Goal: Ask a question

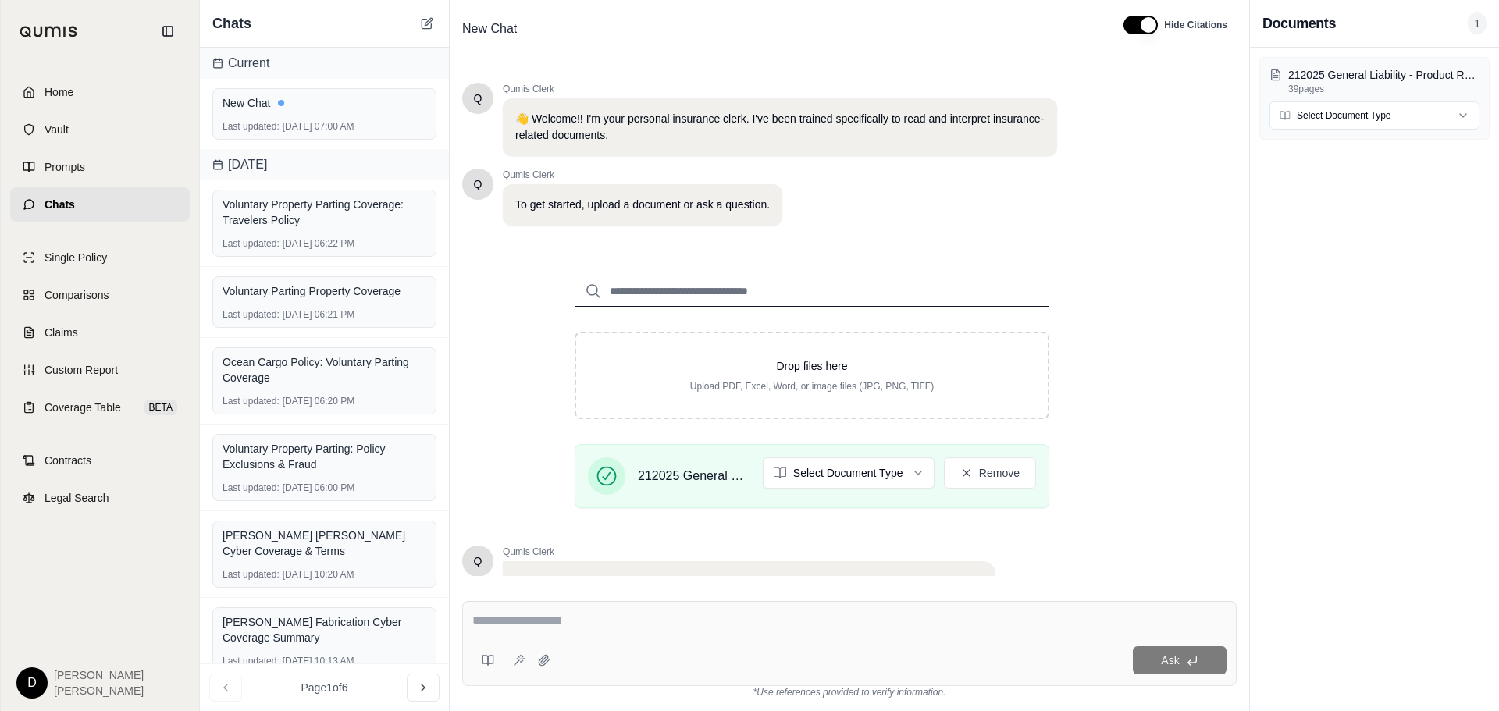
scroll to position [132, 0]
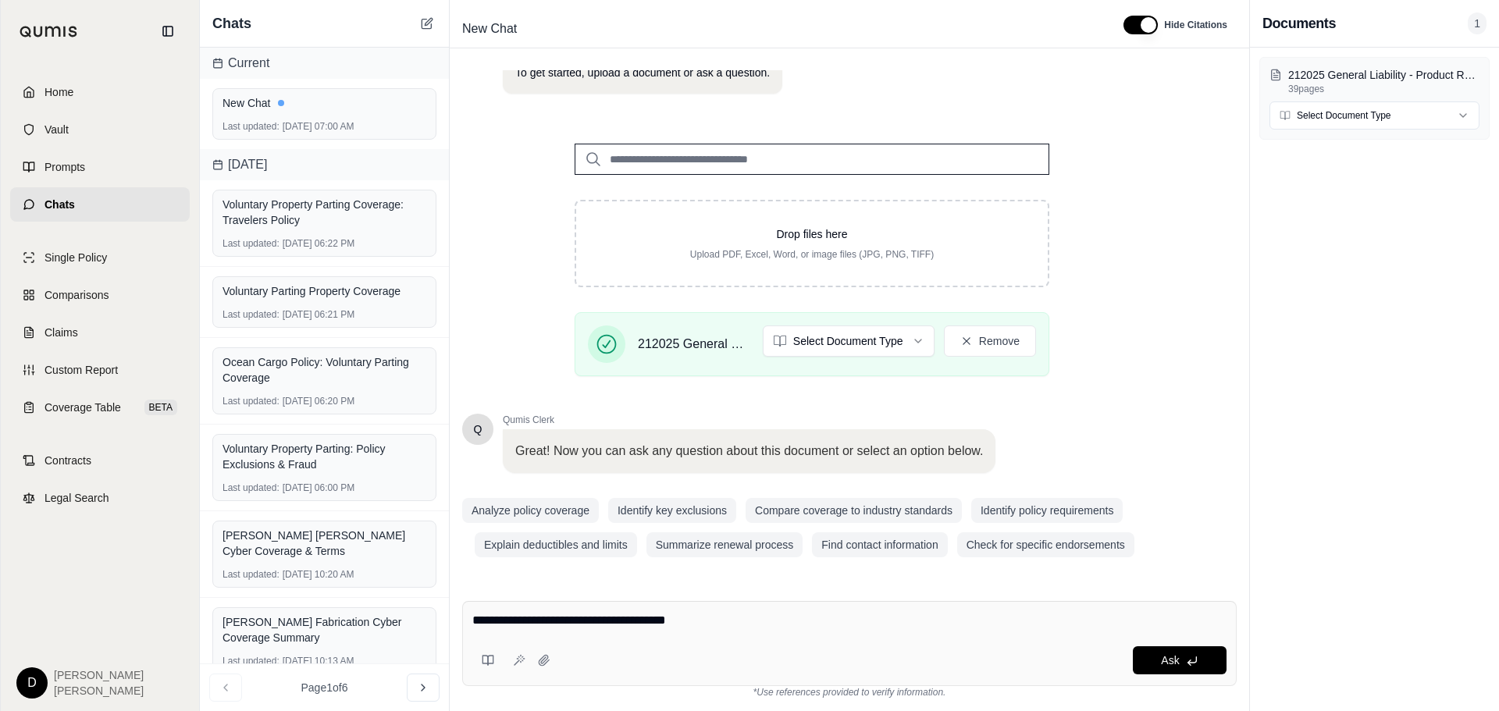
type textarea "**********"
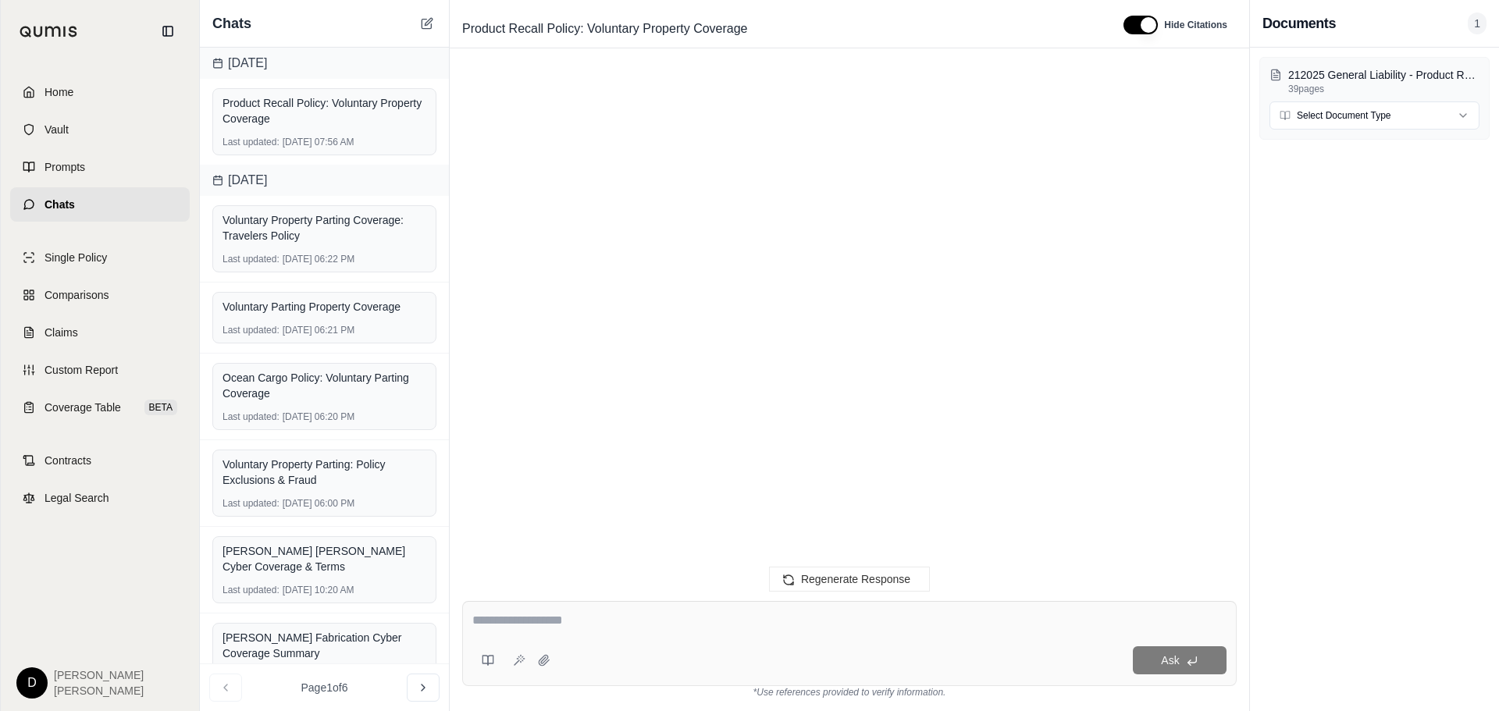
scroll to position [1780, 0]
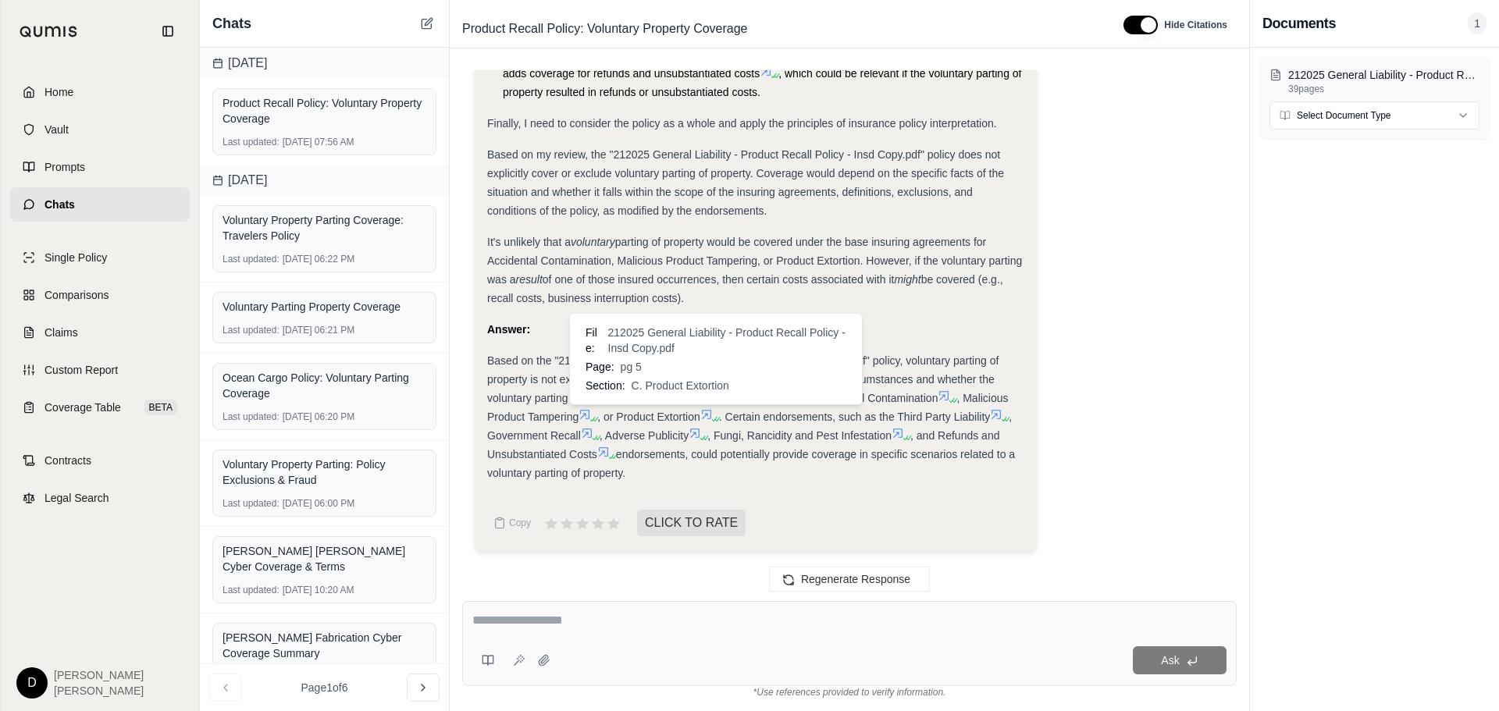
click at [713, 418] on icon at bounding box center [706, 414] width 12 height 12
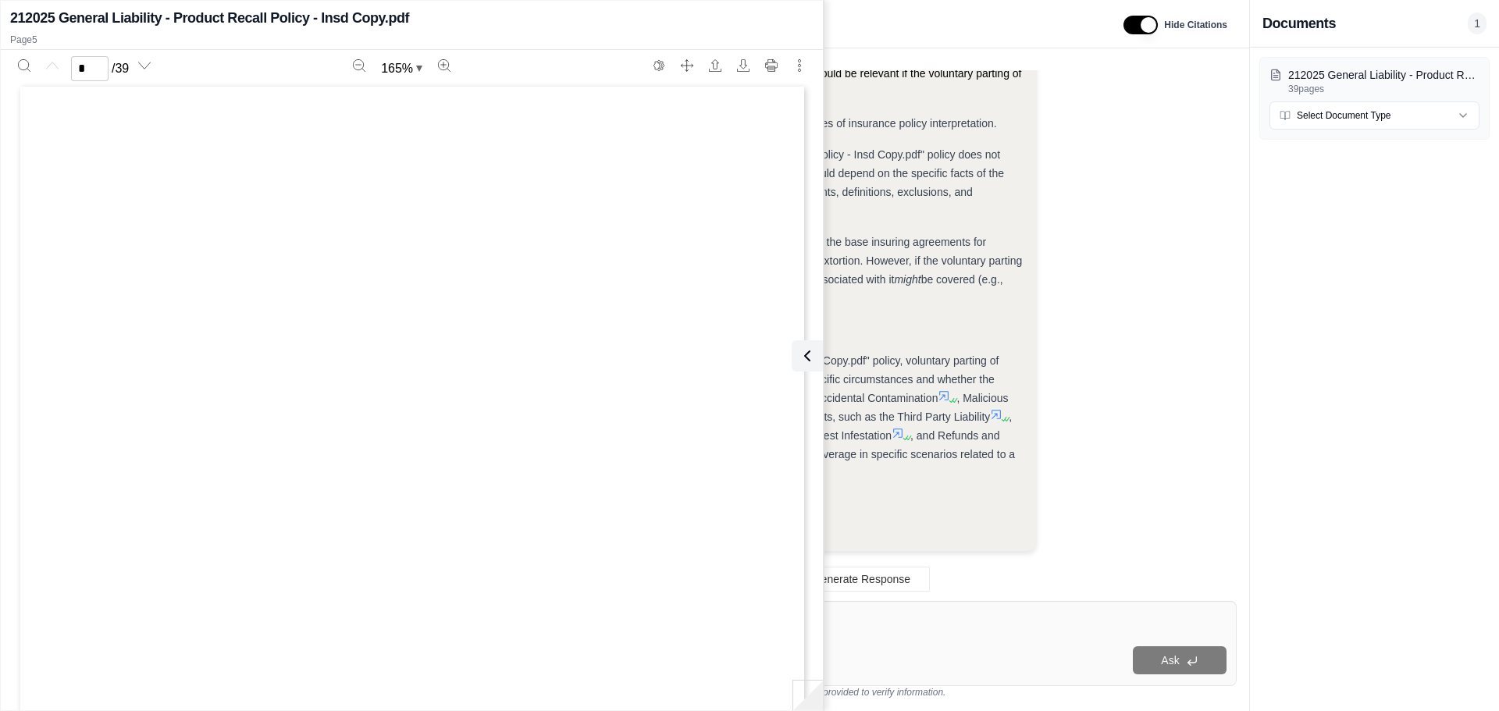
scroll to position [0, 0]
type input "*"
drag, startPoint x: 448, startPoint y: 481, endPoint x: 528, endPoint y: 479, distance: 79.7
click at [528, 479] on span "extortion monies" at bounding box center [510, 479] width 114 height 12
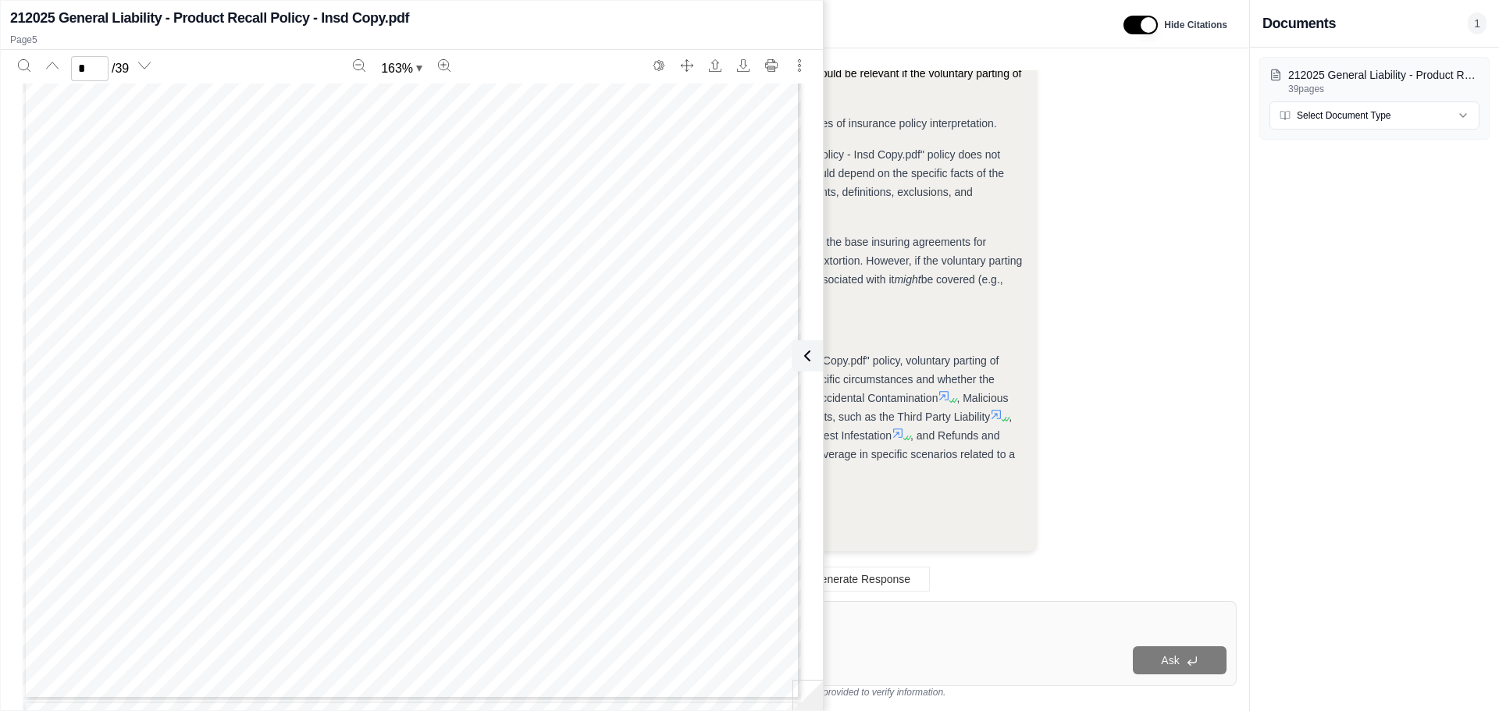
click at [464, 423] on div "Contaminated Products Insurance Policy BCP001_0815 1 OF 15 Berkley Assurance Co…" at bounding box center [412, 196] width 778 height 1007
click at [890, 638] on div "Ask" at bounding box center [849, 643] width 775 height 85
click at [808, 351] on icon at bounding box center [804, 356] width 19 height 19
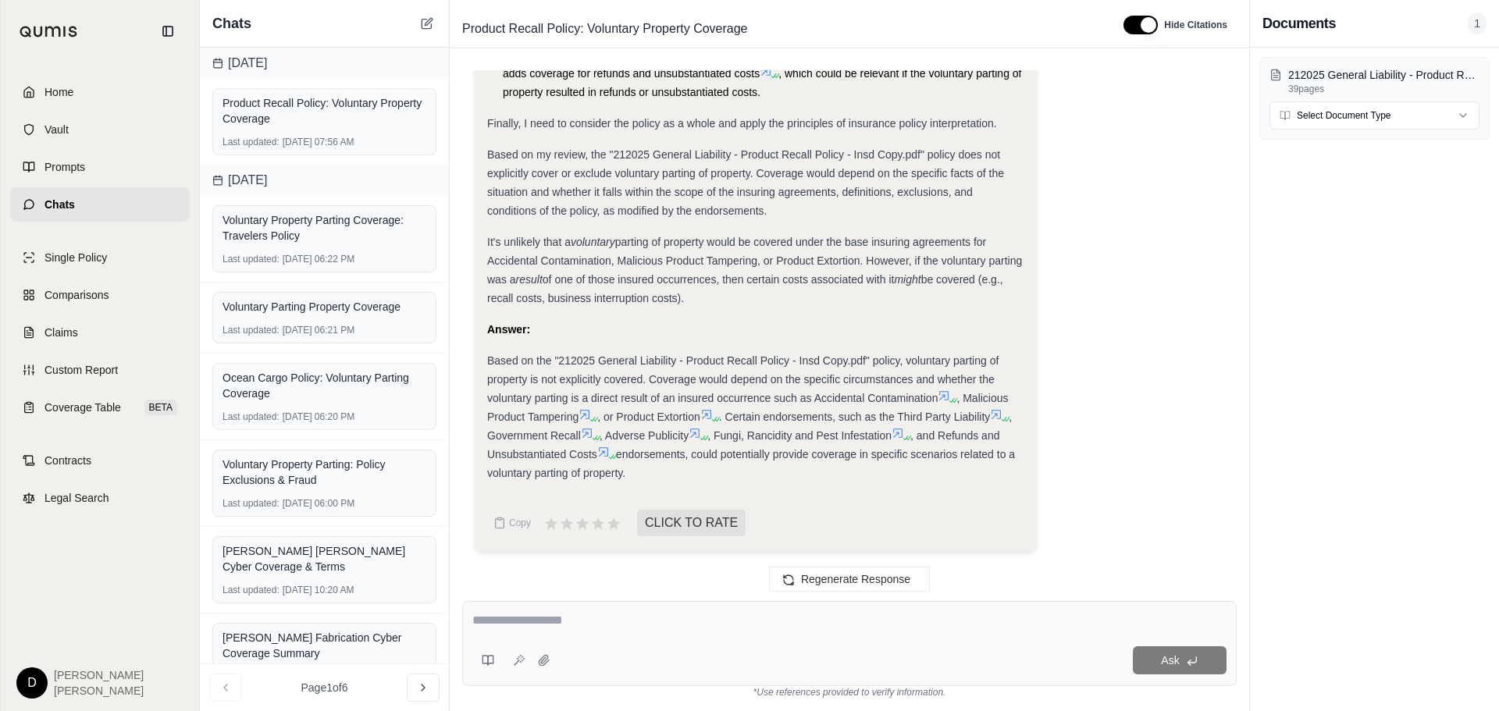
click at [590, 614] on textarea at bounding box center [849, 620] width 754 height 19
type textarea "**********"
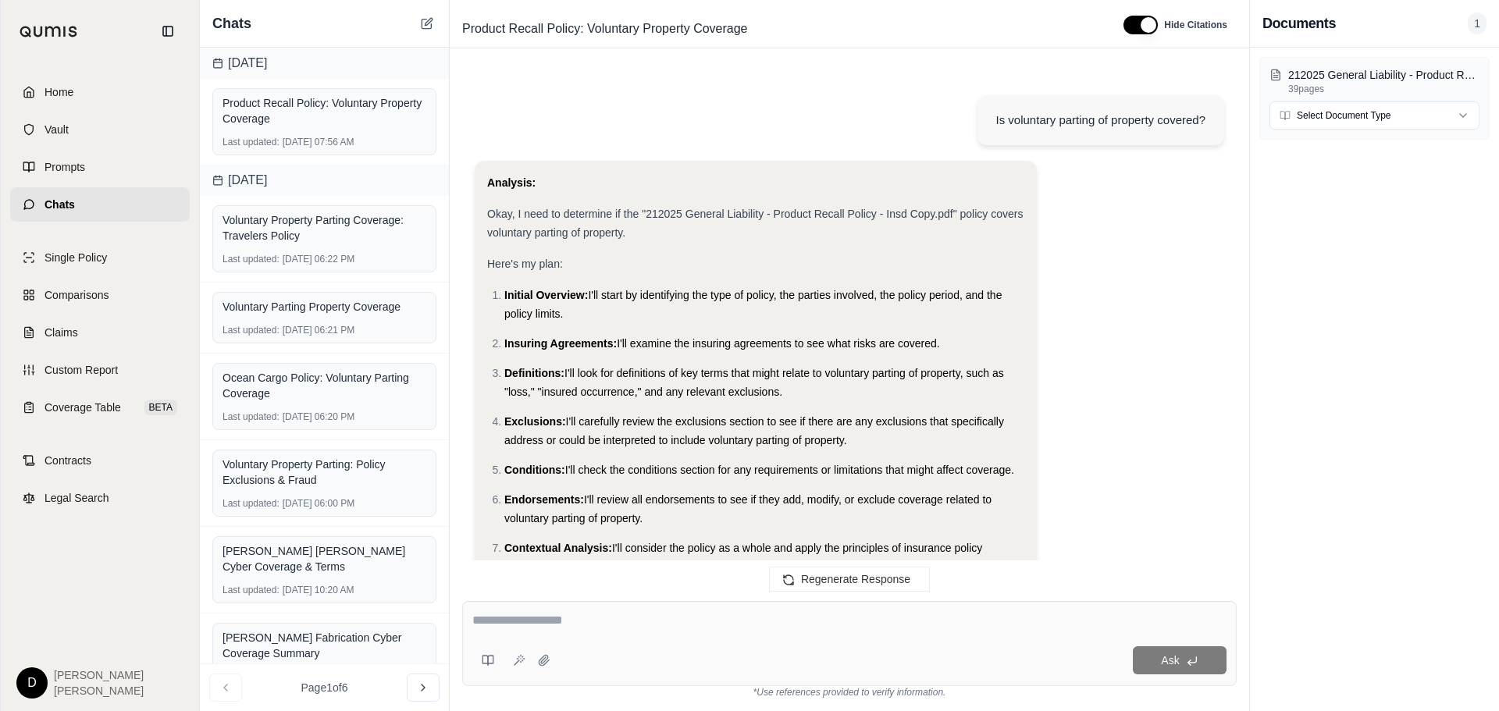
scroll to position [2442, 0]
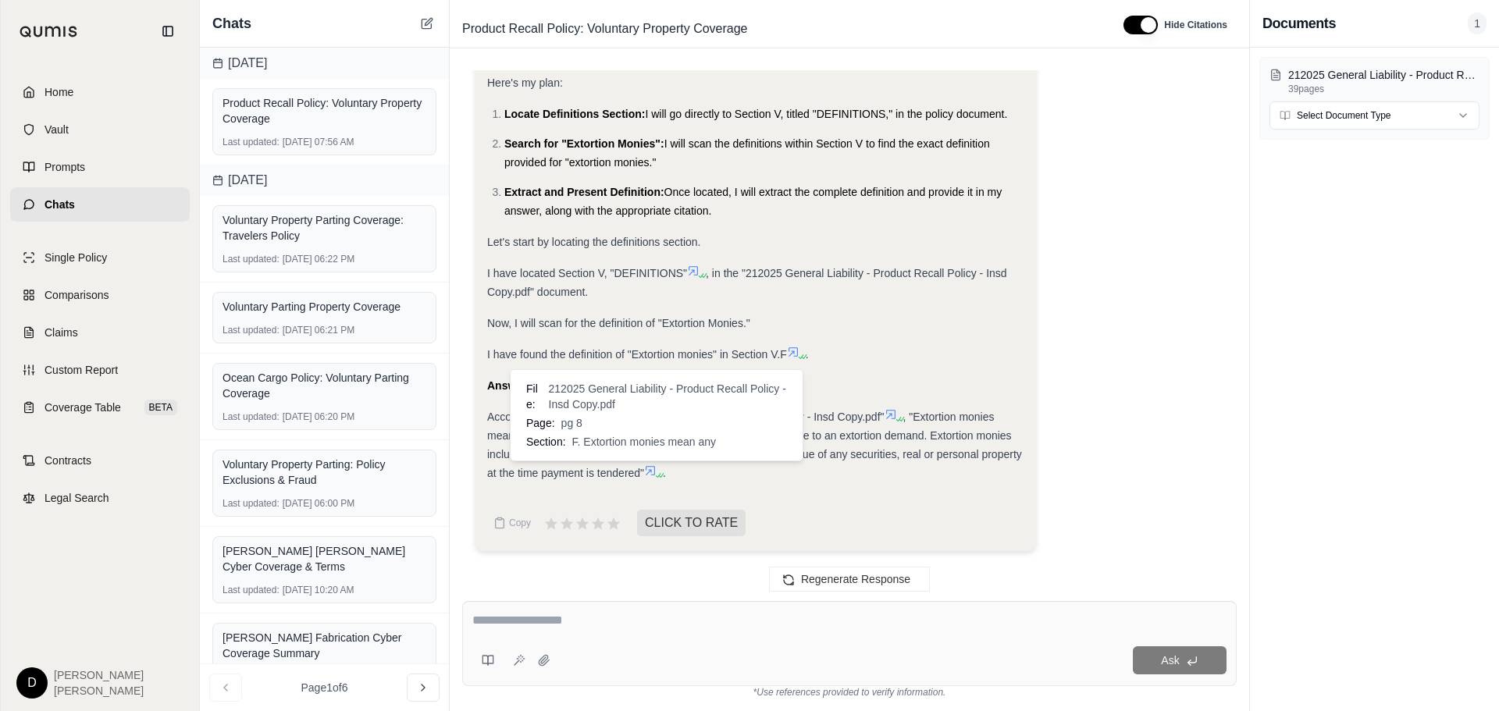
click at [651, 469] on icon at bounding box center [650, 471] width 12 height 12
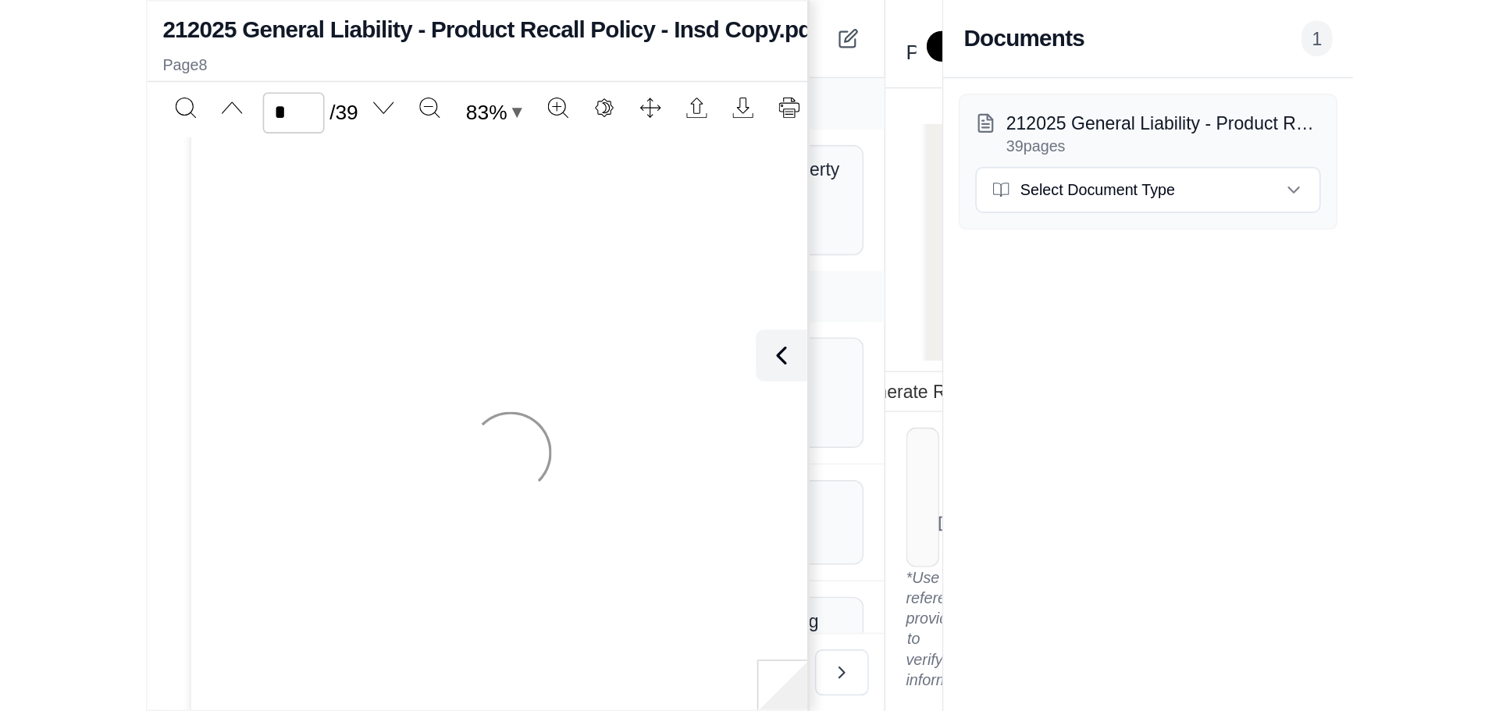
scroll to position [3578, 0]
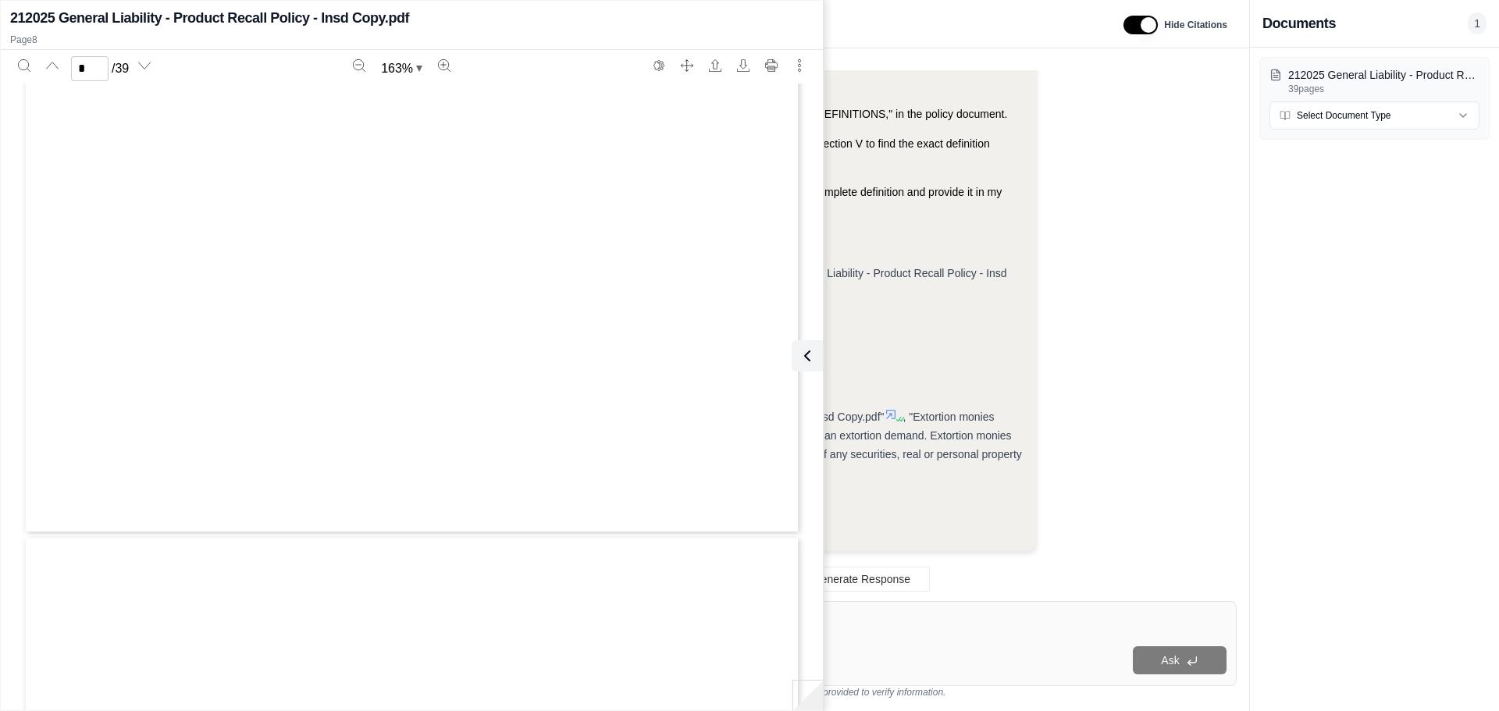
type input "*"
click at [809, 364] on icon at bounding box center [804, 356] width 19 height 19
